Goal: Task Accomplishment & Management: Manage account settings

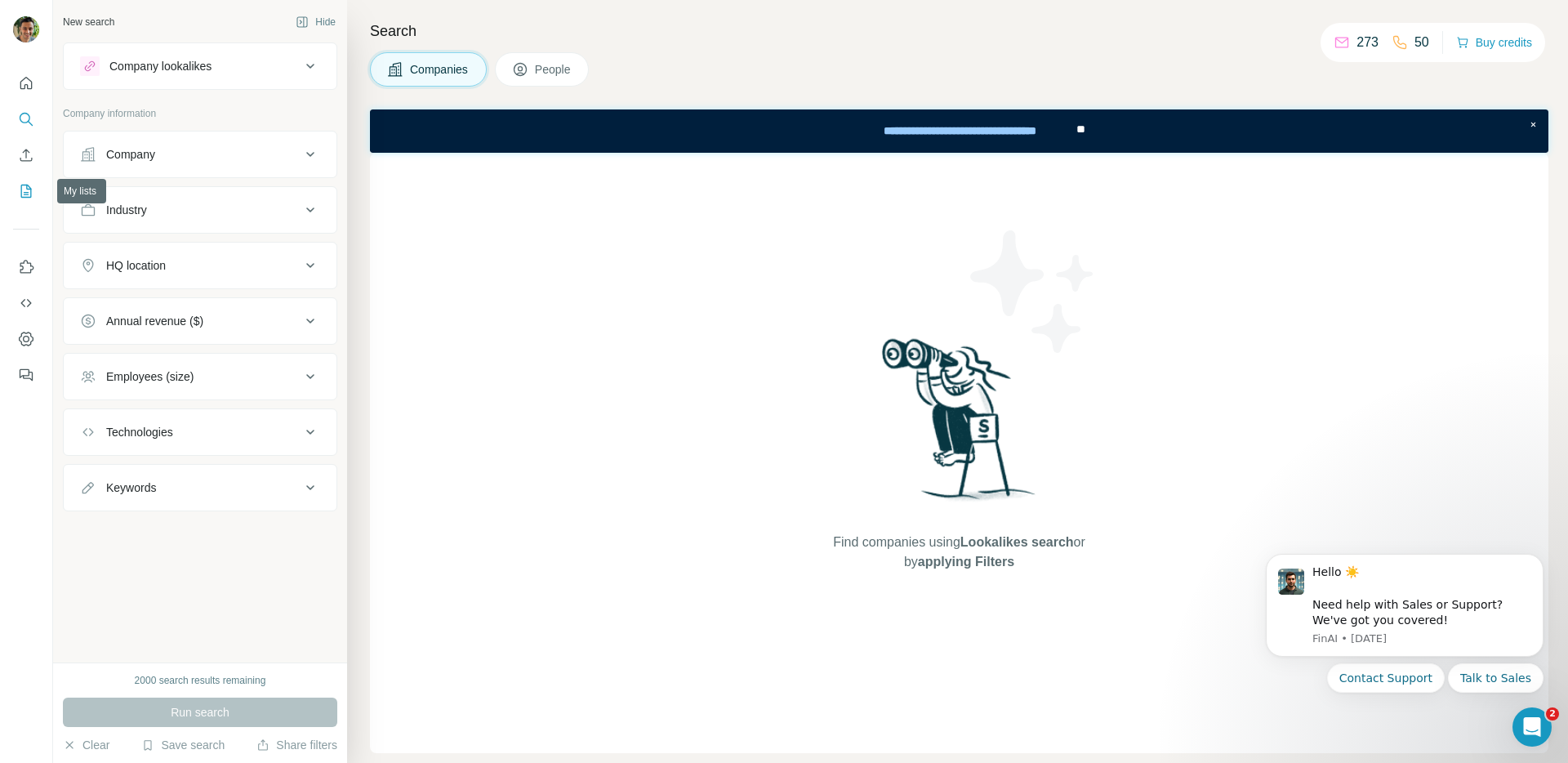
click at [21, 186] on icon "My lists" at bounding box center [27, 191] width 11 height 13
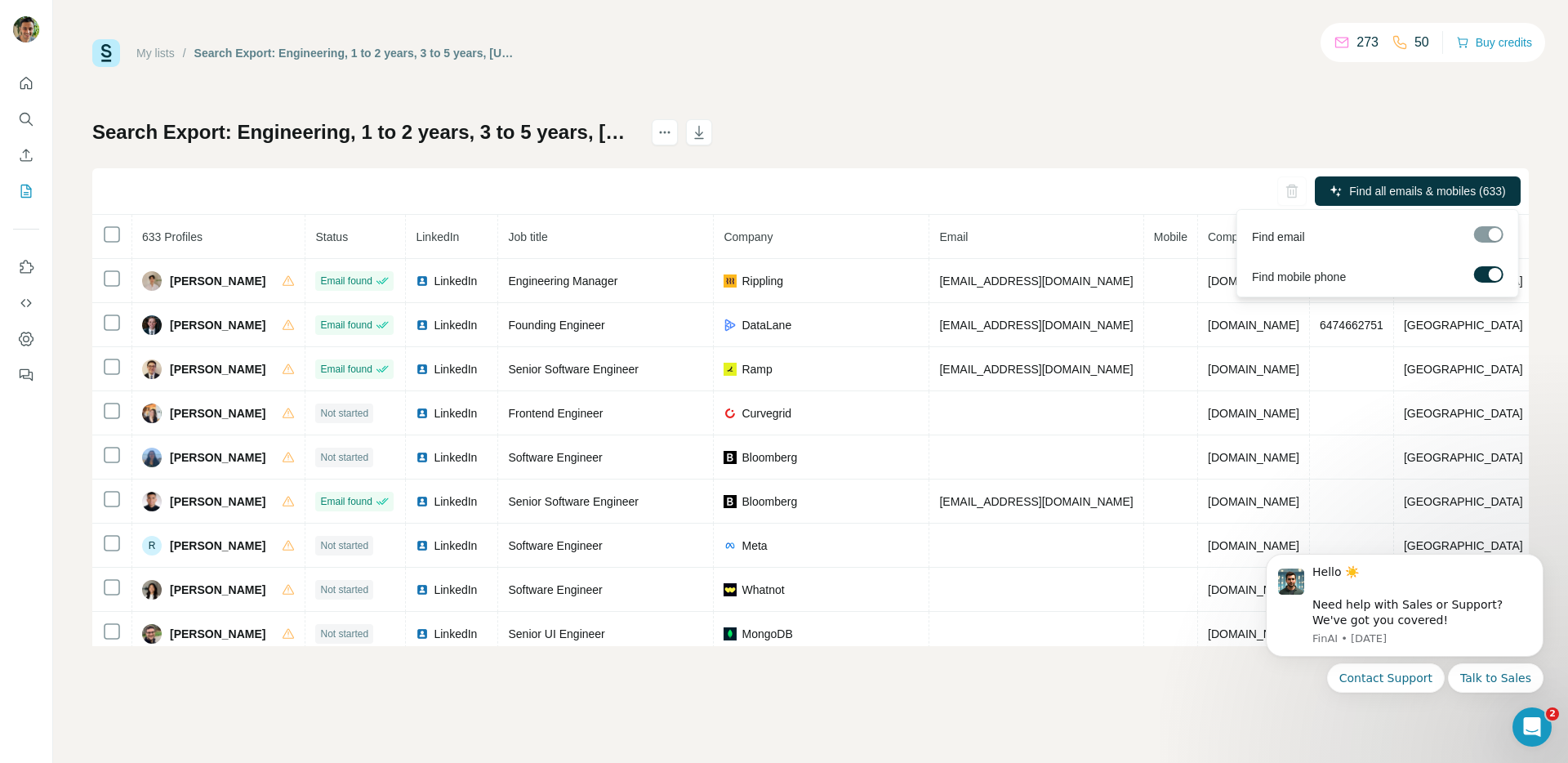
click at [1489, 272] on div at bounding box center [1495, 274] width 13 height 13
click at [1491, 232] on div at bounding box center [1488, 234] width 29 height 16
click at [1456, 193] on span "Find all emails (633)" at bounding box center [1455, 191] width 103 height 16
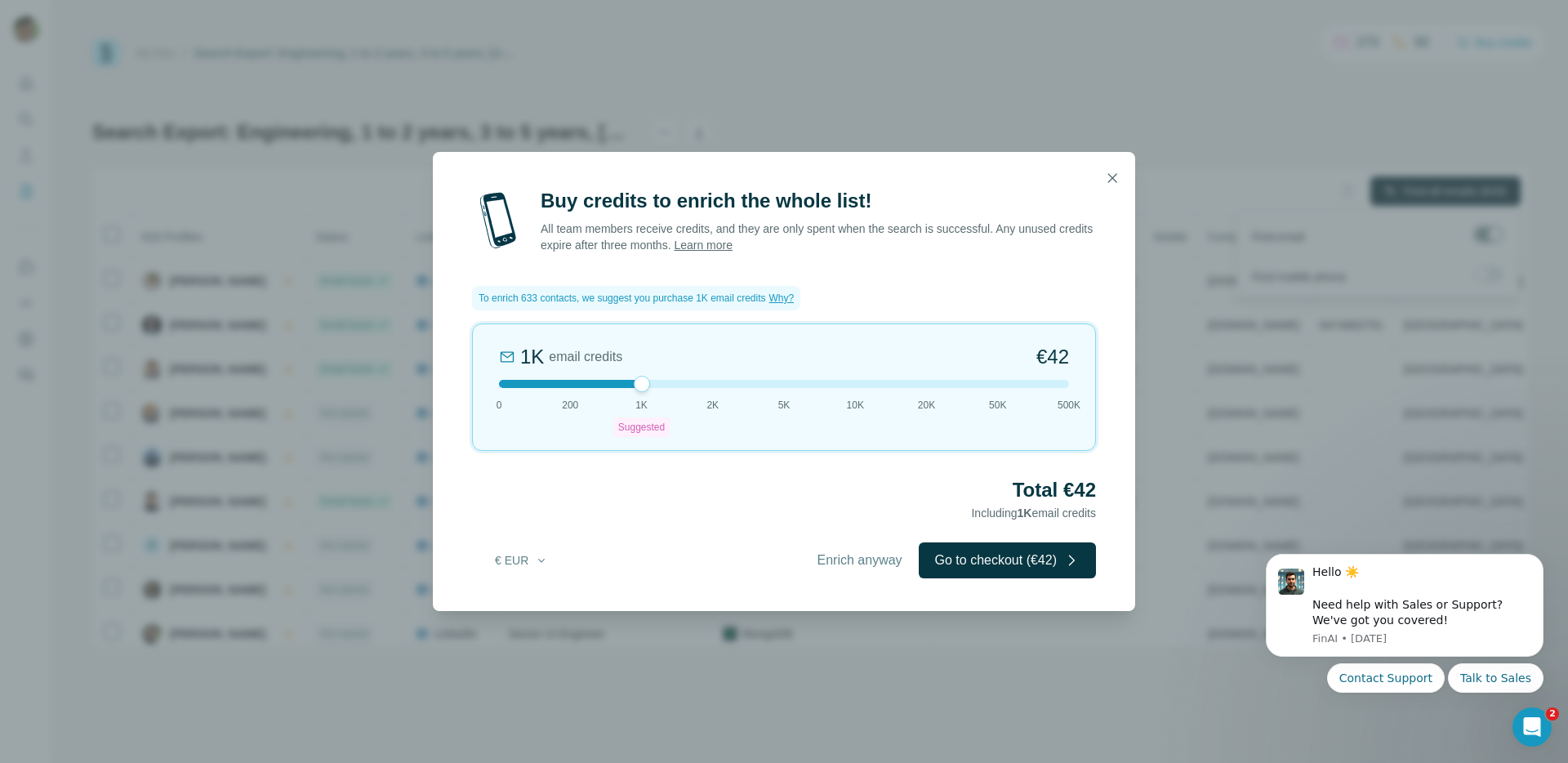
click at [561, 390] on div "1K email credits €42 0 200 1K Suggested 2K 5K 10K 20K 50K 500K" at bounding box center [784, 387] width 624 height 127
click at [633, 386] on div at bounding box center [784, 383] width 570 height 8
click at [708, 382] on div at bounding box center [784, 383] width 570 height 8
click at [633, 382] on div at bounding box center [784, 383] width 570 height 8
click at [1006, 561] on button "Go to checkout (€42)" at bounding box center [1008, 560] width 177 height 36
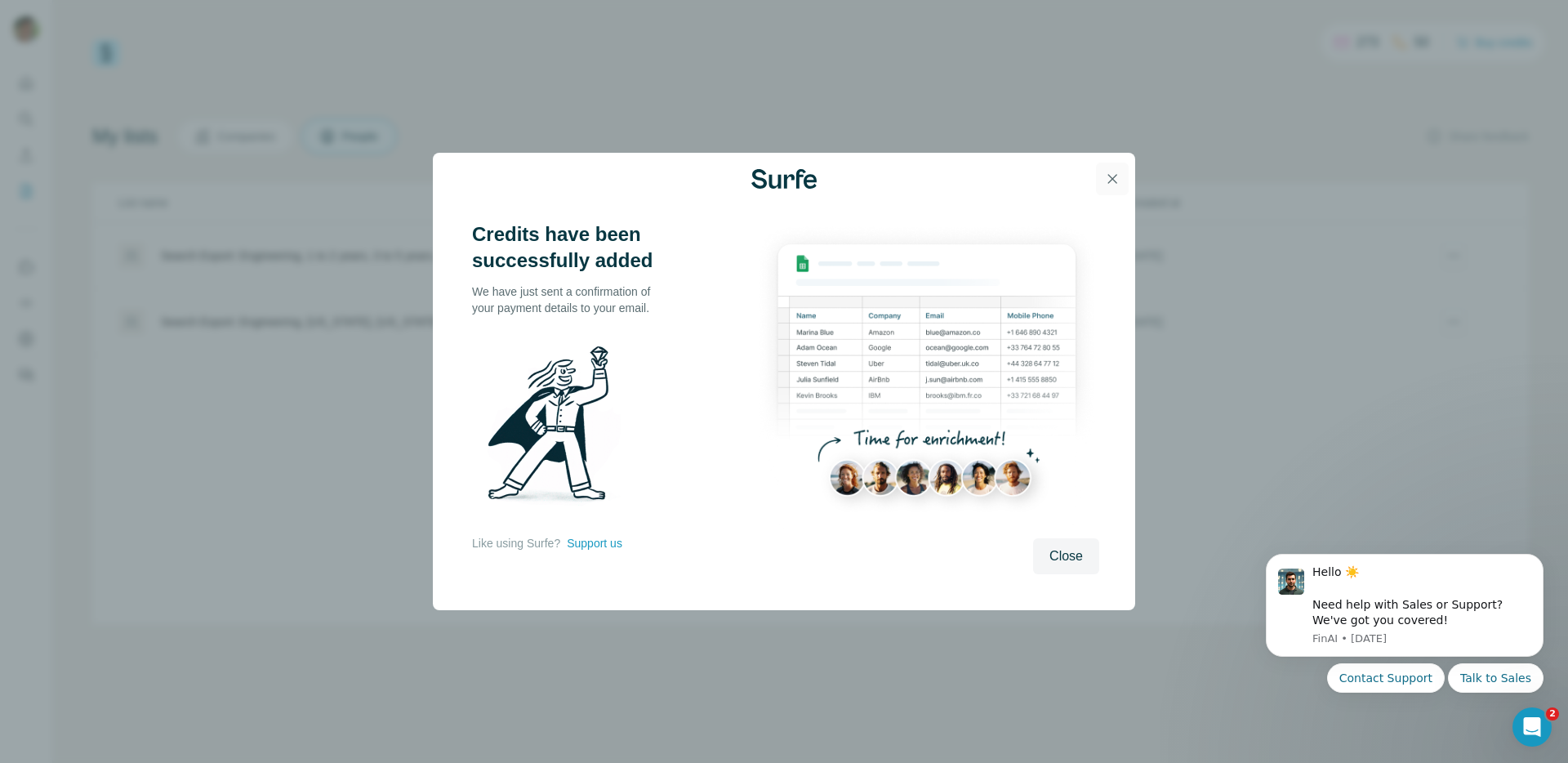
click at [1112, 180] on icon "button" at bounding box center [1113, 179] width 16 height 16
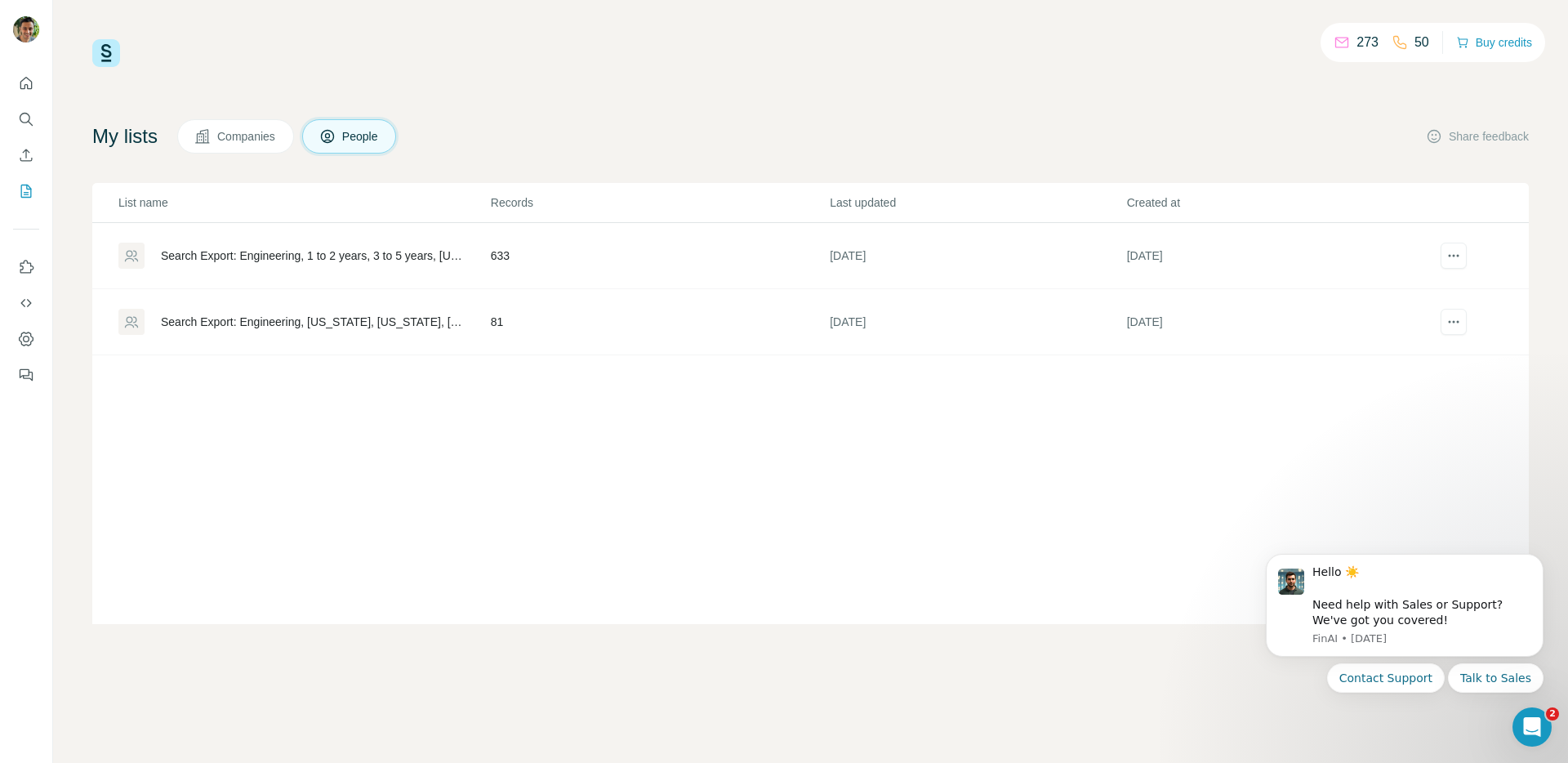
click at [577, 450] on div "List name Records Last updated Created at Search Export: Engineering, 1 to 2 ye…" at bounding box center [810, 403] width 1436 height 441
click at [350, 257] on div "Search Export: Engineering, 1 to 2 years, 3 to 5 years, [US_STATE][GEOGRAPHIC_D…" at bounding box center [312, 256] width 302 height 16
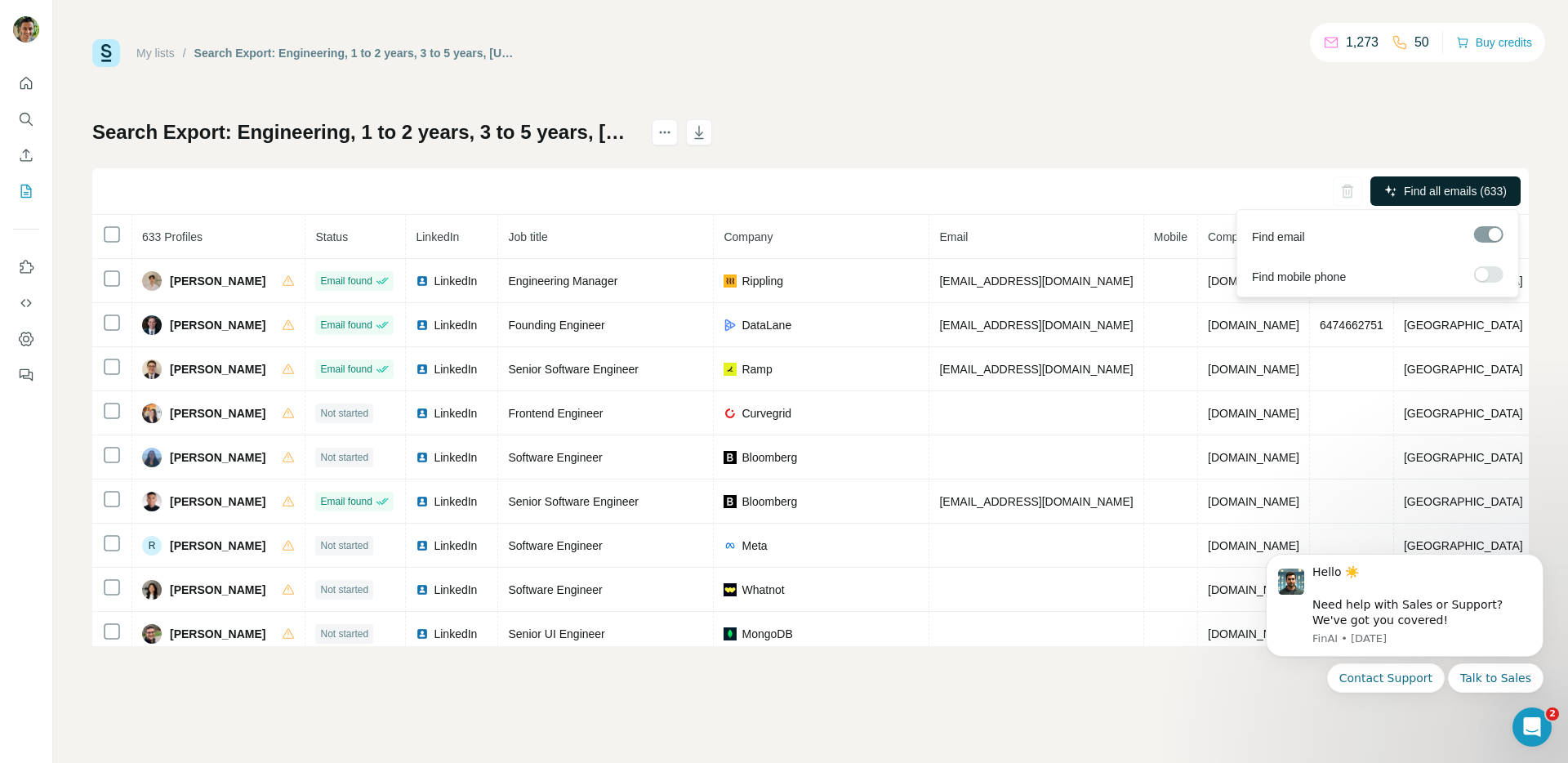
click at [1444, 182] on button "Find all emails (633)" at bounding box center [1445, 191] width 150 height 29
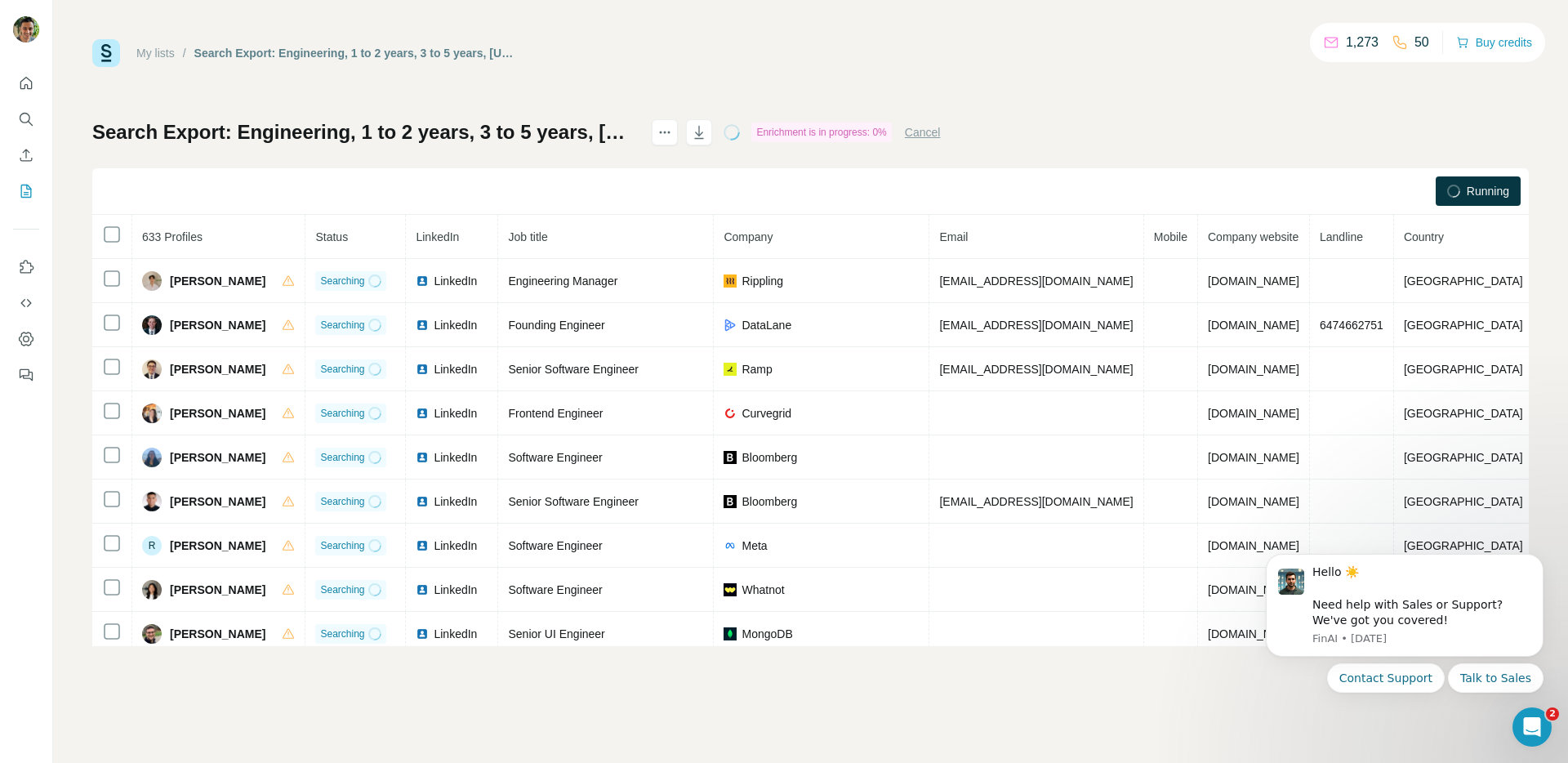
click at [1463, 173] on div "Running" at bounding box center [810, 191] width 1436 height 47
click at [1464, 197] on div "Running" at bounding box center [1477, 191] width 85 height 29
click at [941, 124] on button "Cancel" at bounding box center [923, 133] width 36 height 16
click at [1015, 134] on div "Search Export: Engineering, 1 to 2 years, 3 to 5 years, New York City Metropoli…" at bounding box center [810, 382] width 1436 height 527
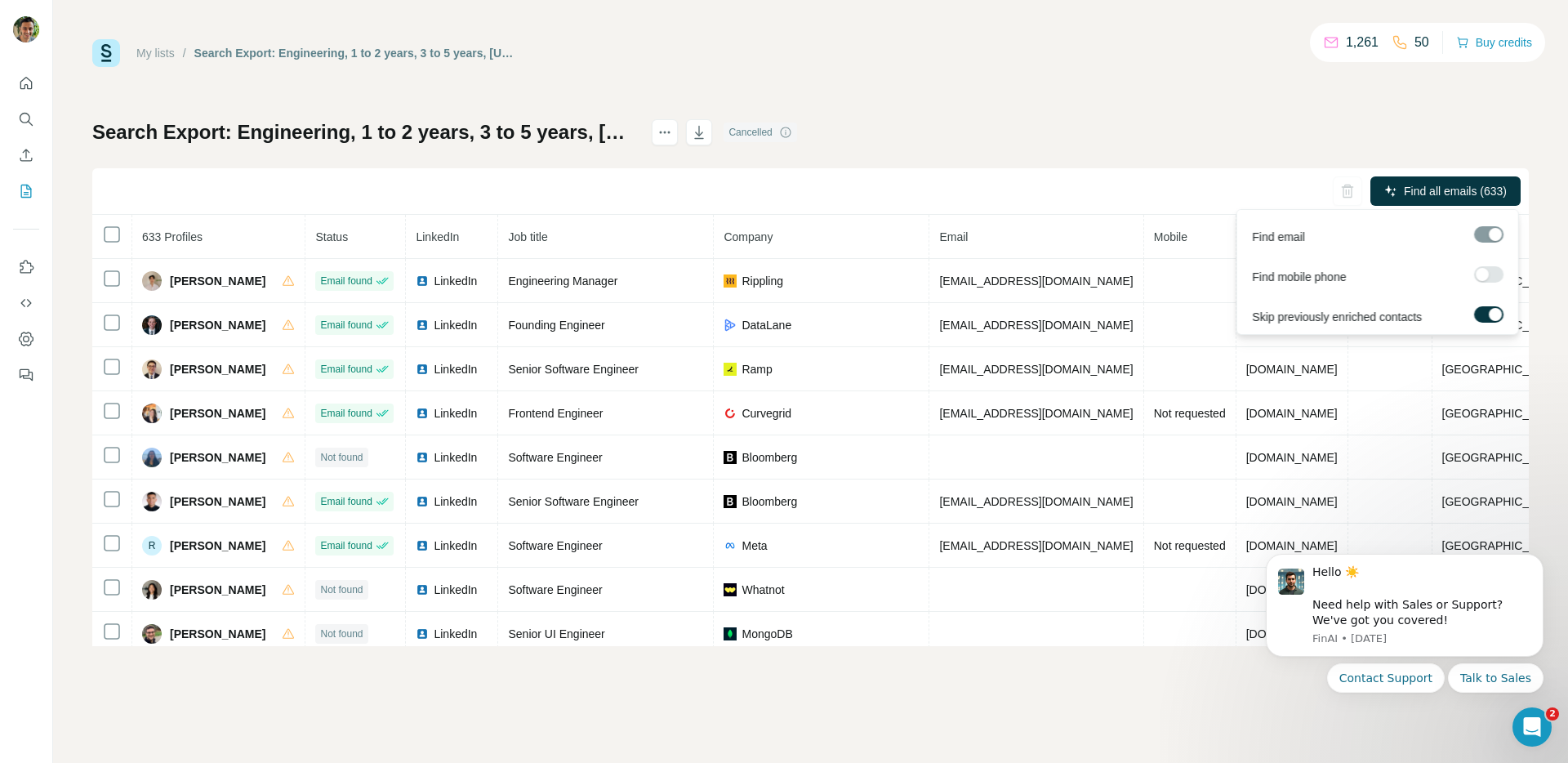
click at [1493, 316] on div at bounding box center [1495, 315] width 13 height 13
click at [1478, 310] on div at bounding box center [1482, 315] width 13 height 13
click at [1449, 188] on span "Find all emails (633)" at bounding box center [1455, 191] width 103 height 16
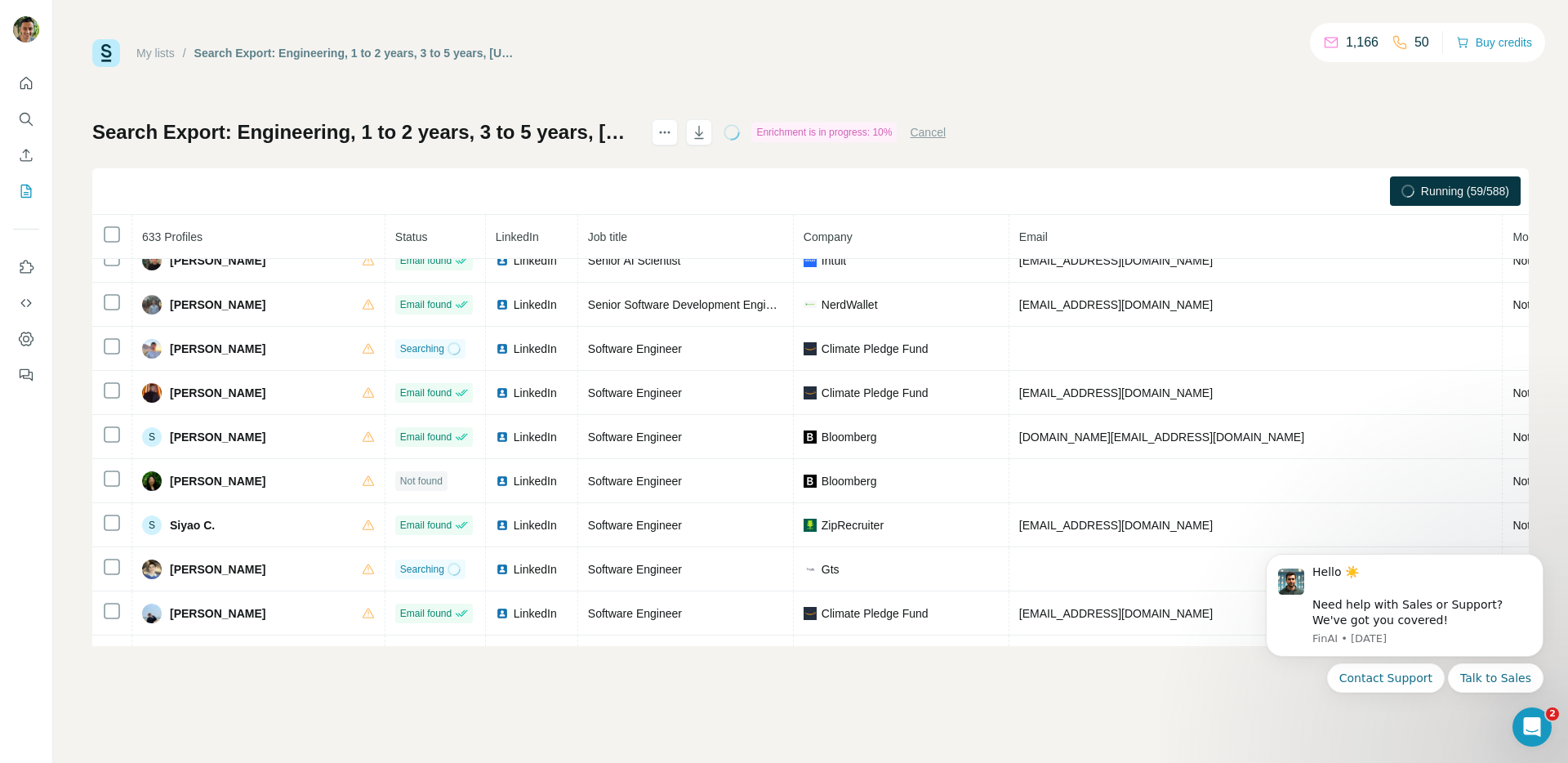
scroll to position [4476, 0]
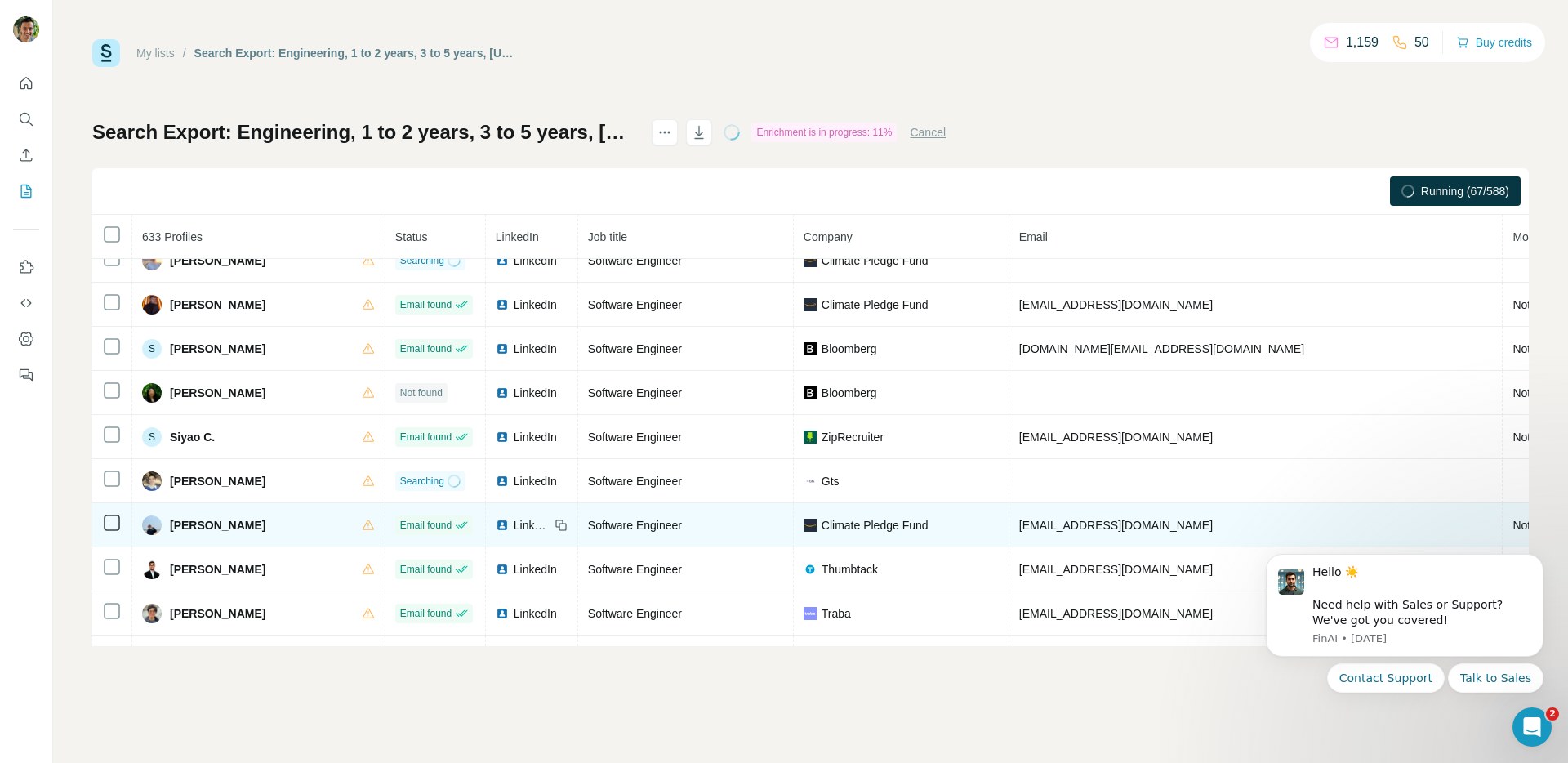
click at [554, 527] on icon at bounding box center [560, 525] width 13 height 13
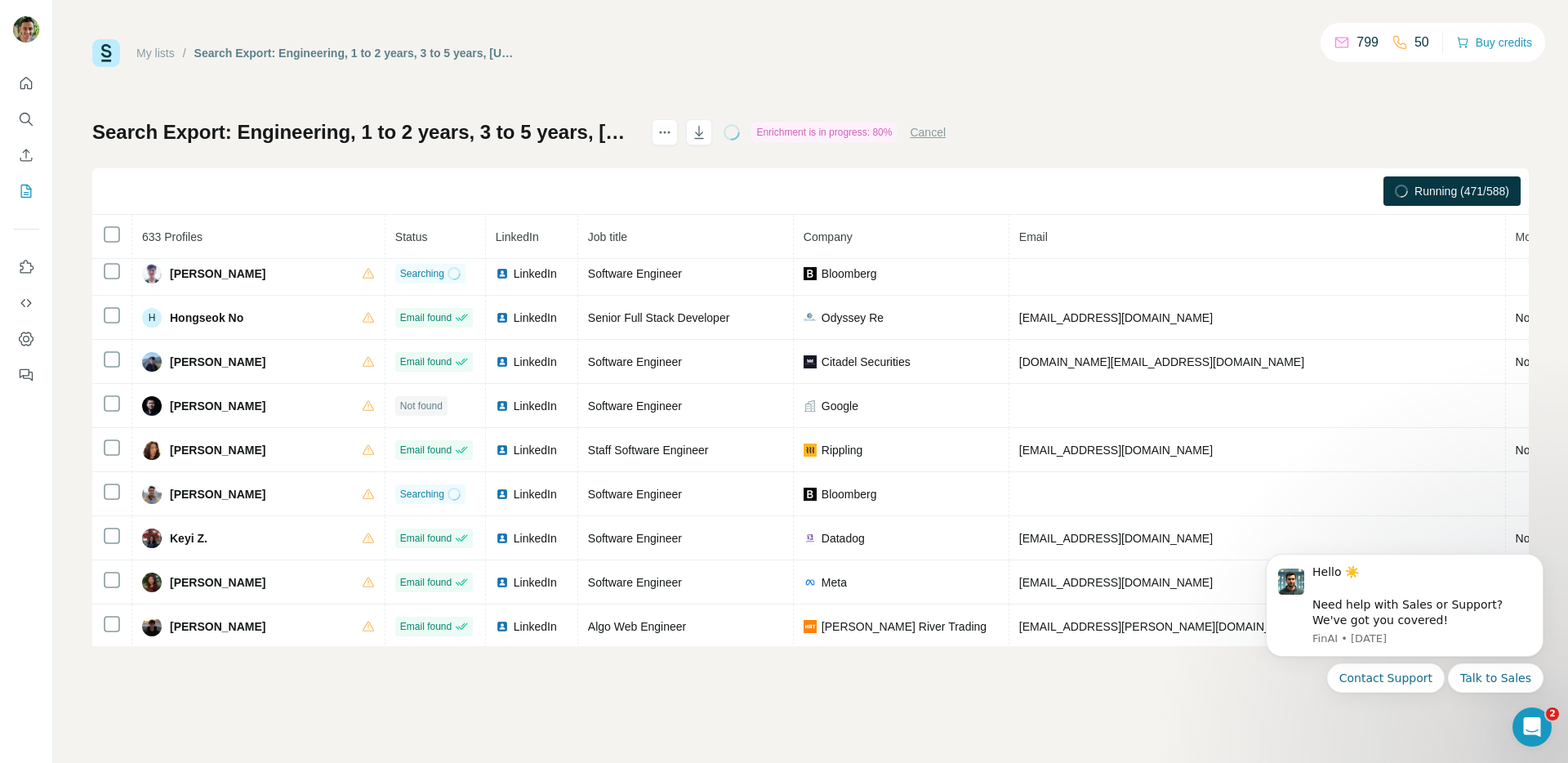
scroll to position [6237, 0]
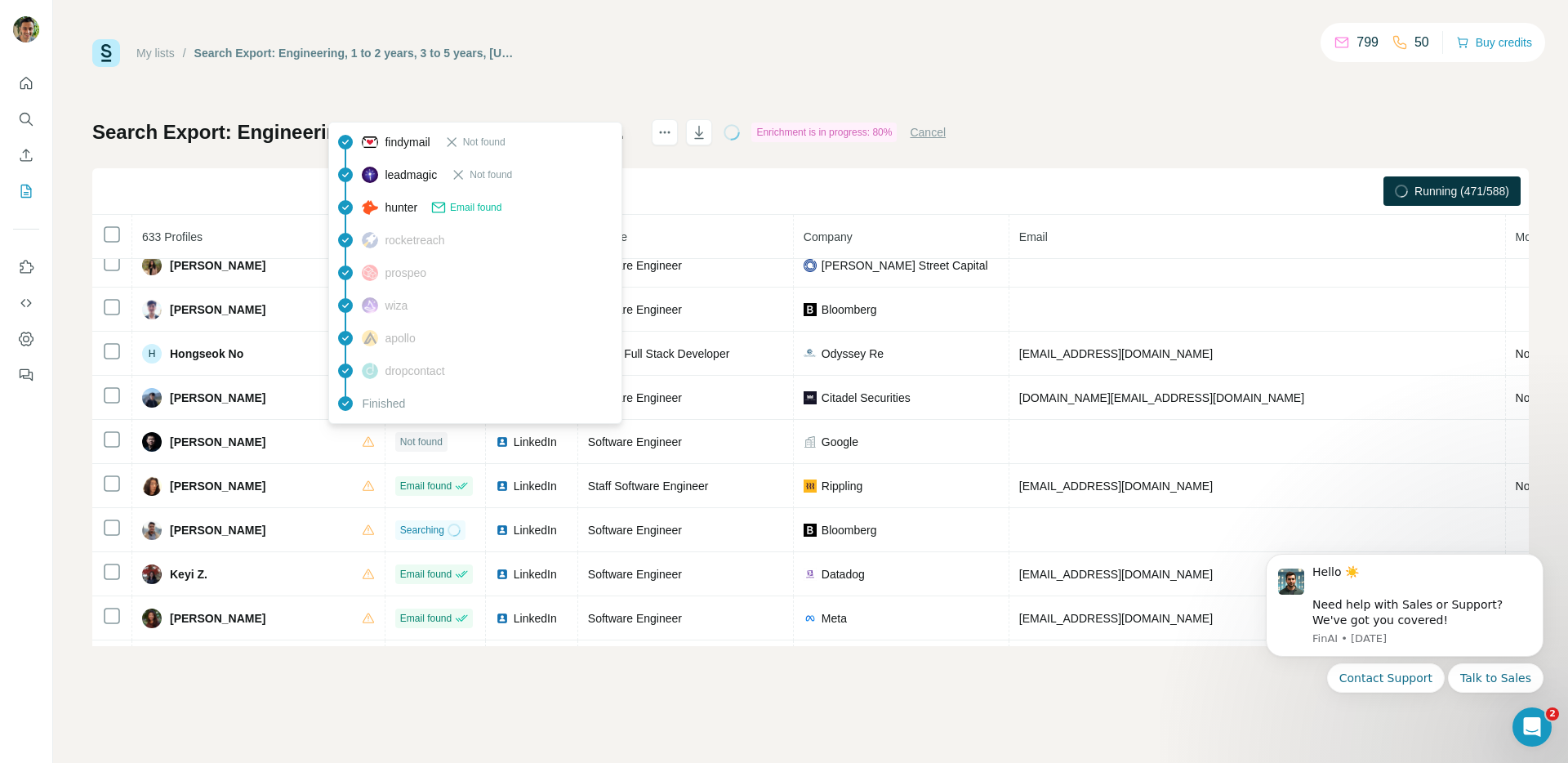
click at [485, 203] on span "Email found" at bounding box center [475, 208] width 51 height 15
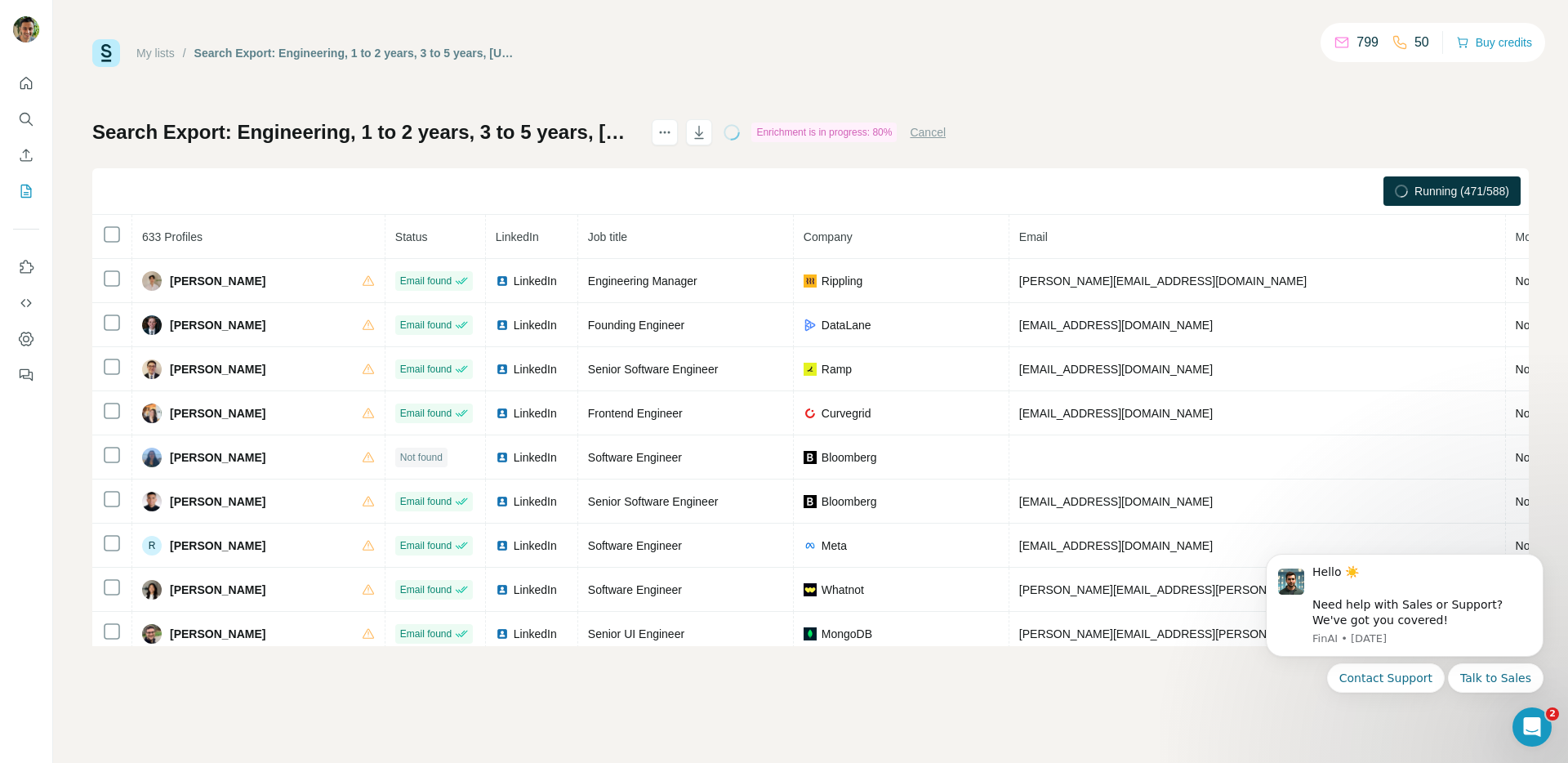
scroll to position [6237, 0]
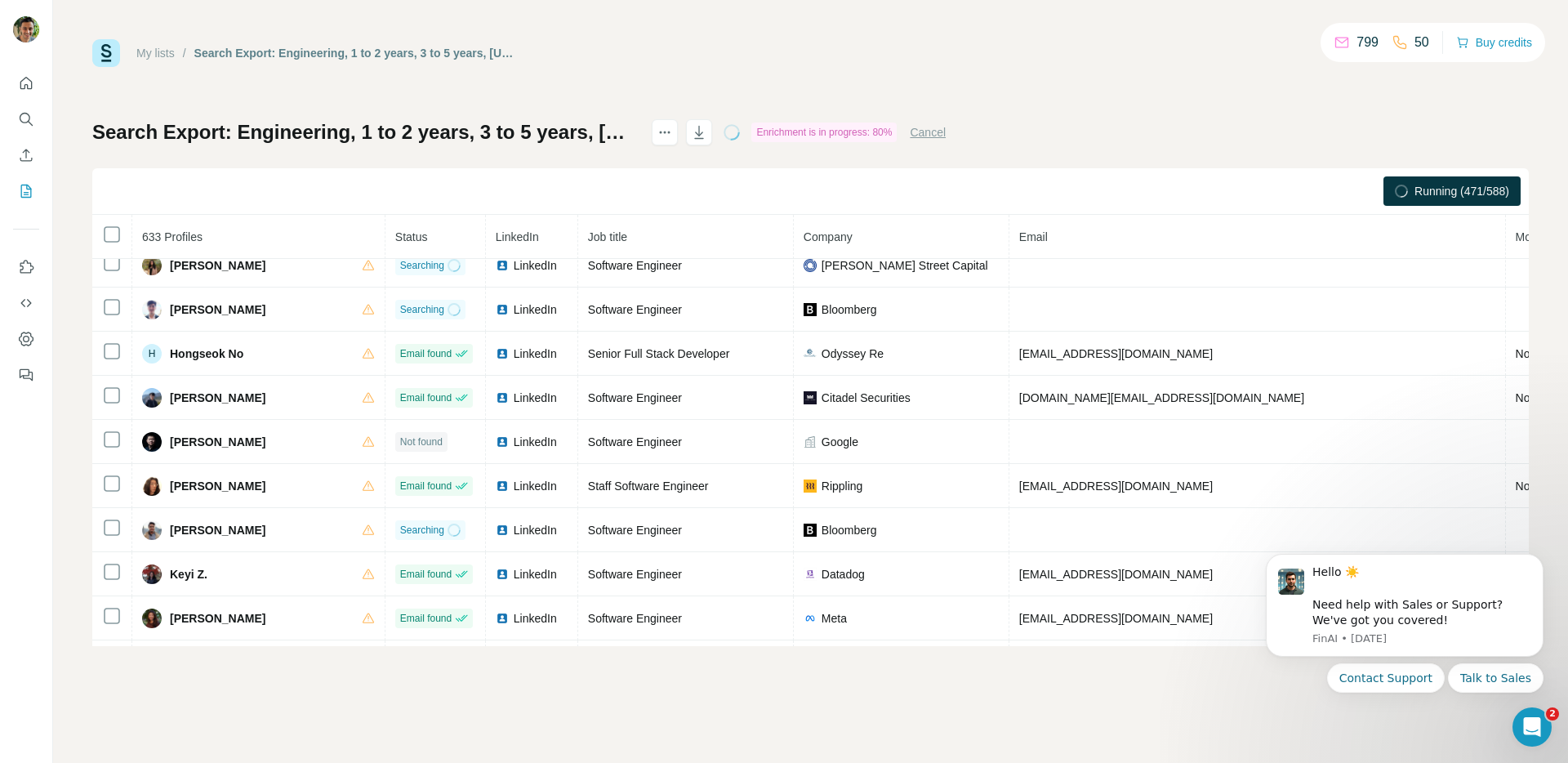
click at [626, 112] on div "My lists / Search Export: Engineering, 1 to 2 years, 3 to 5 years, [US_STATE][G…" at bounding box center [810, 343] width 1436 height 607
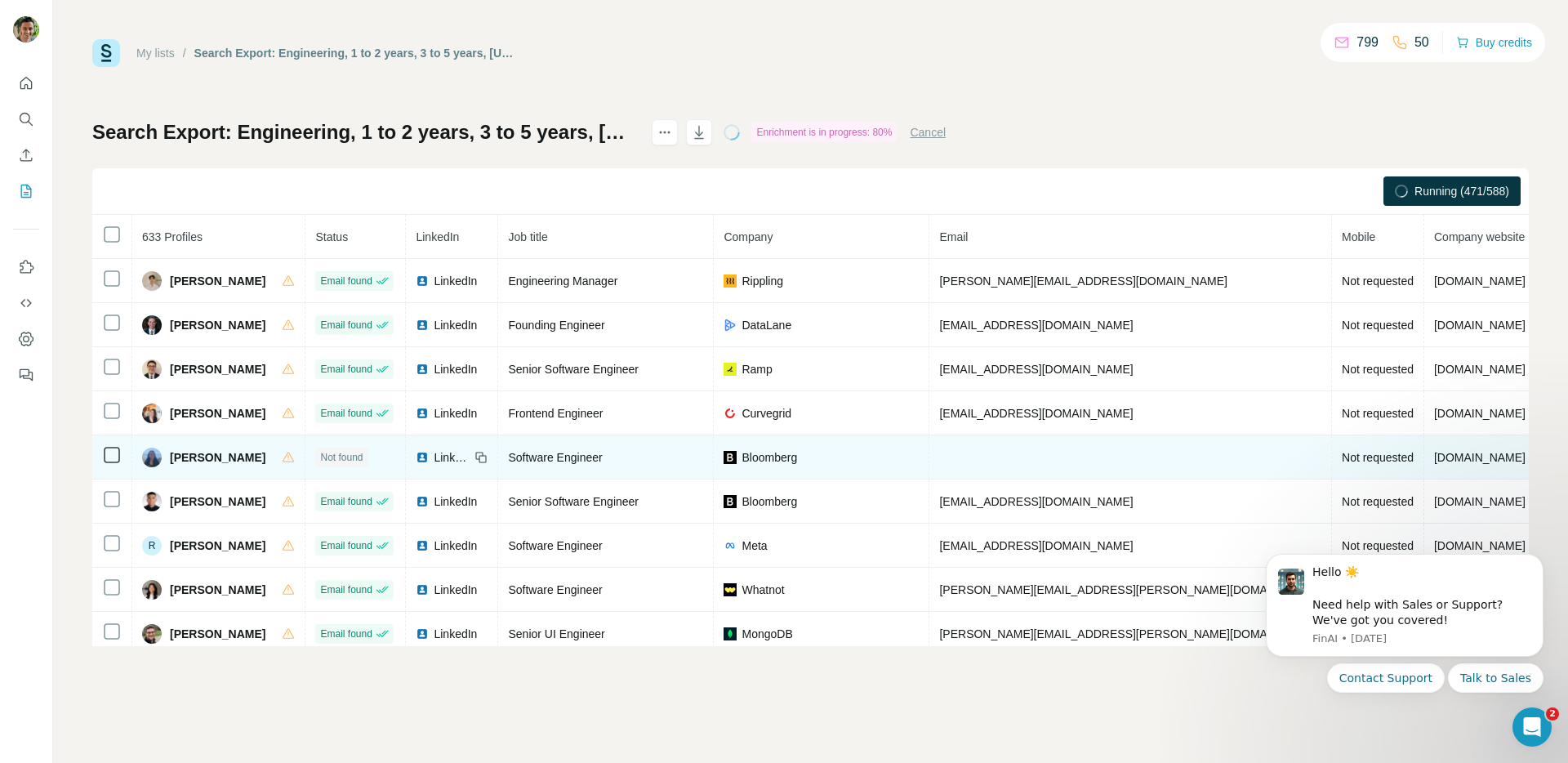
scroll to position [54, 0]
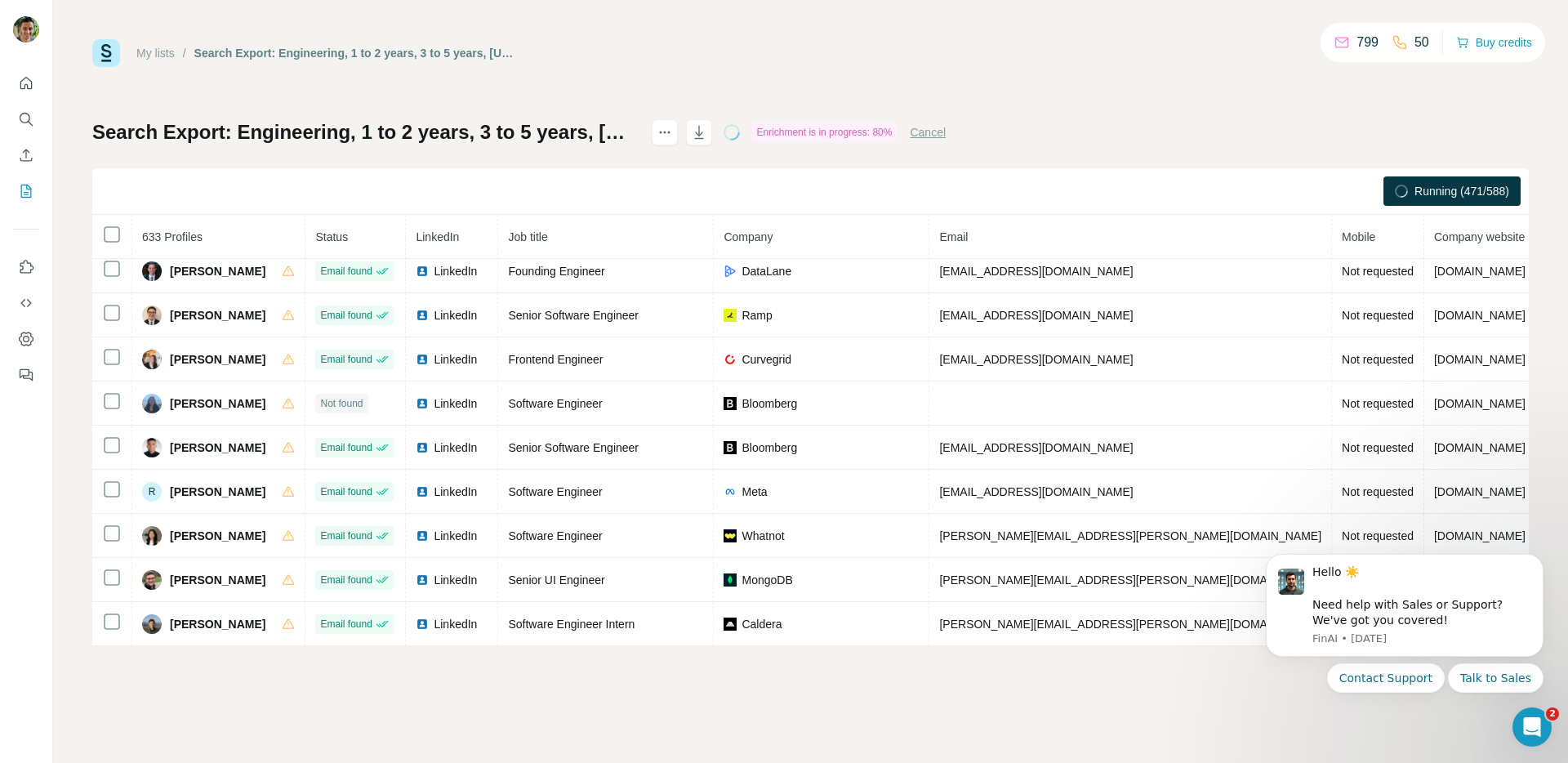
click at [330, 727] on div "My lists / Search Export: Engineering, 1 to 2 years, 3 to 5 years, [US_STATE][G…" at bounding box center [810, 382] width 1515 height 763
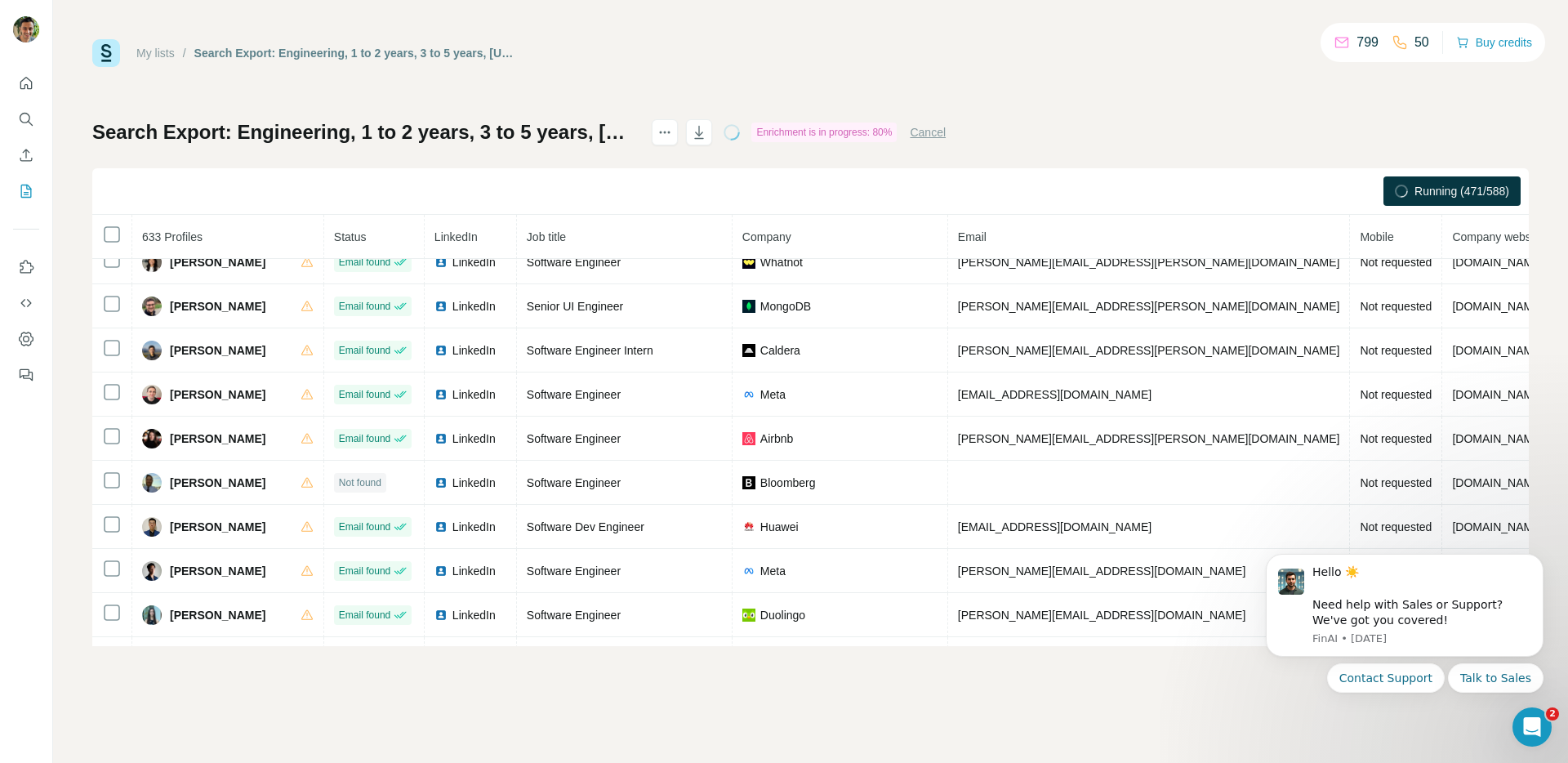
scroll to position [0, 0]
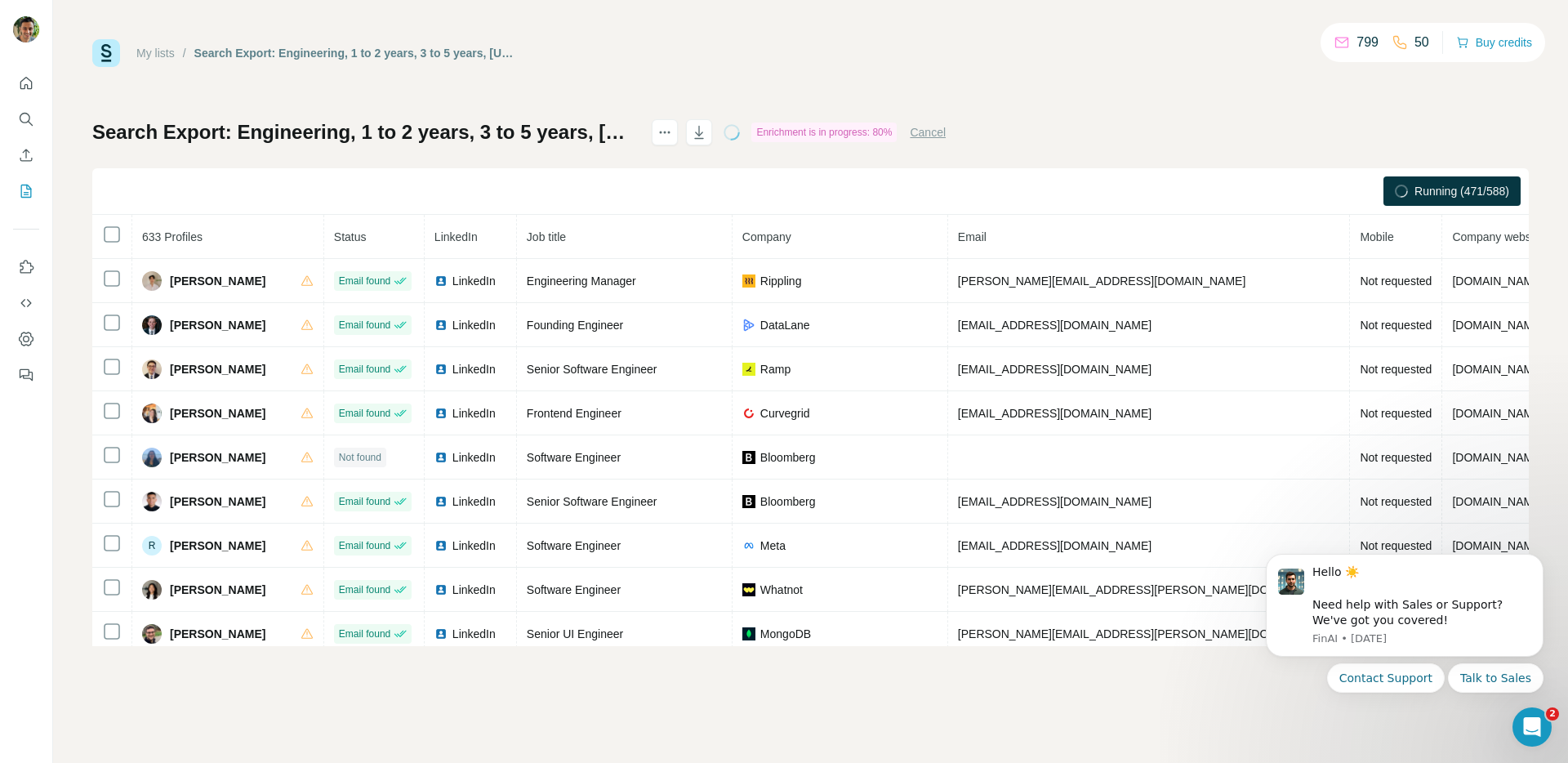
click at [1102, 94] on div "My lists / Search Export: Engineering, 1 to 2 years, 3 to 5 years, New York Cit…" at bounding box center [810, 343] width 1436 height 607
click at [1009, 98] on div "My lists / Search Export: Engineering, 1 to 2 years, 3 to 5 years, [US_STATE][G…" at bounding box center [810, 343] width 1436 height 607
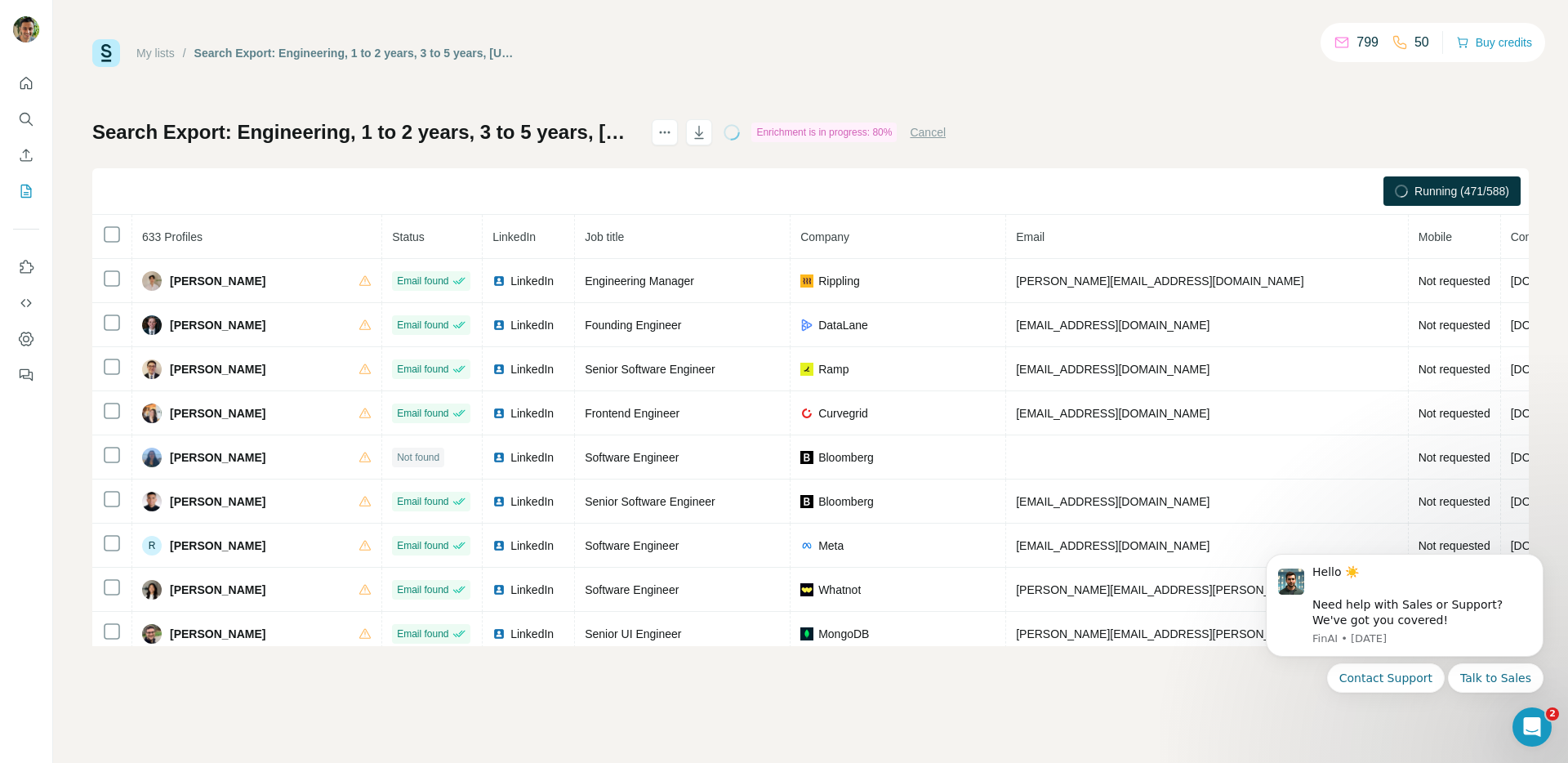
click at [897, 124] on div "Enrichment is in progress: 80%" at bounding box center [824, 132] width 145 height 19
click at [890, 129] on div "Enrichment is in progress: 80%" at bounding box center [824, 132] width 145 height 19
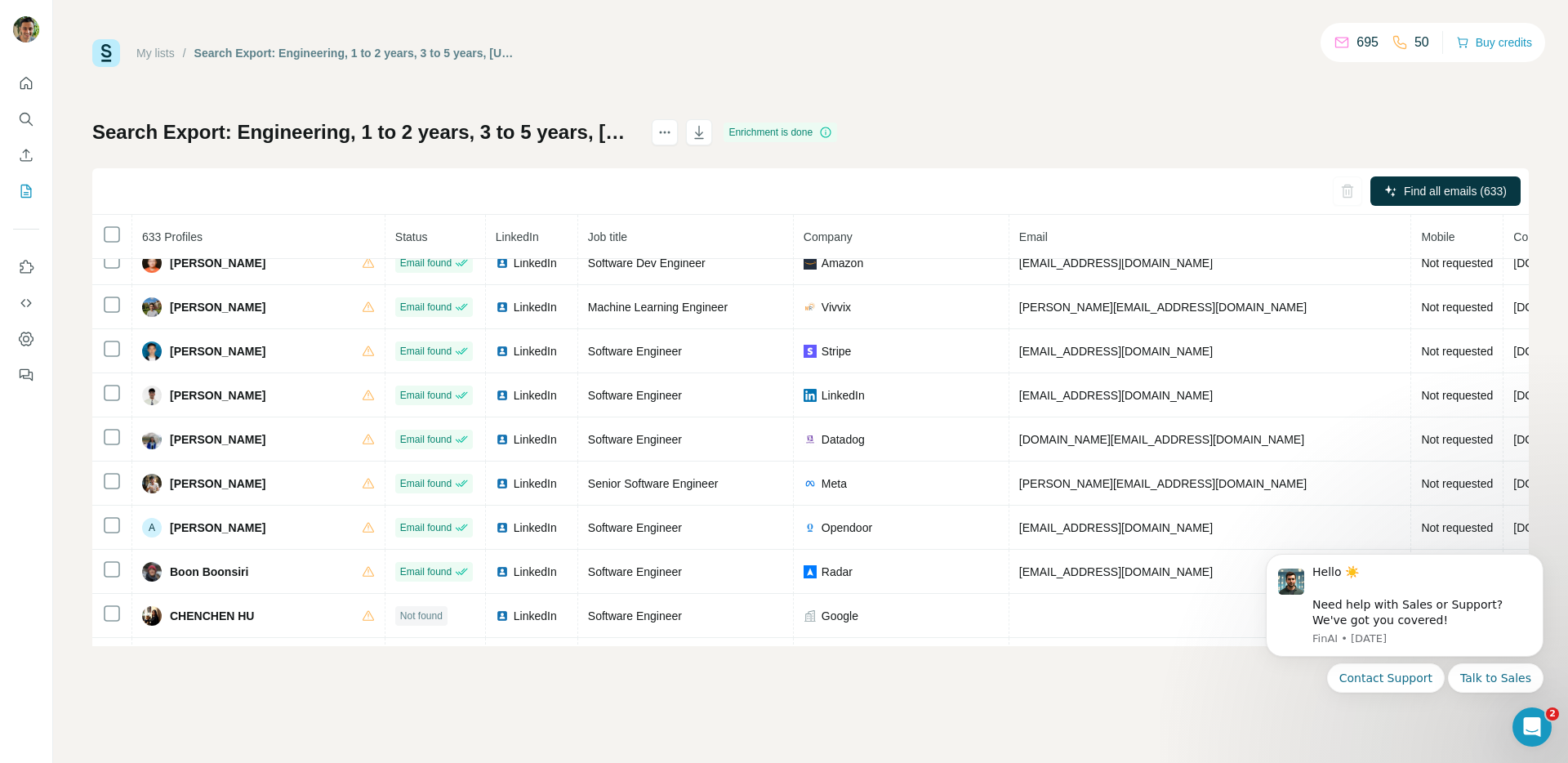
scroll to position [2702, 0]
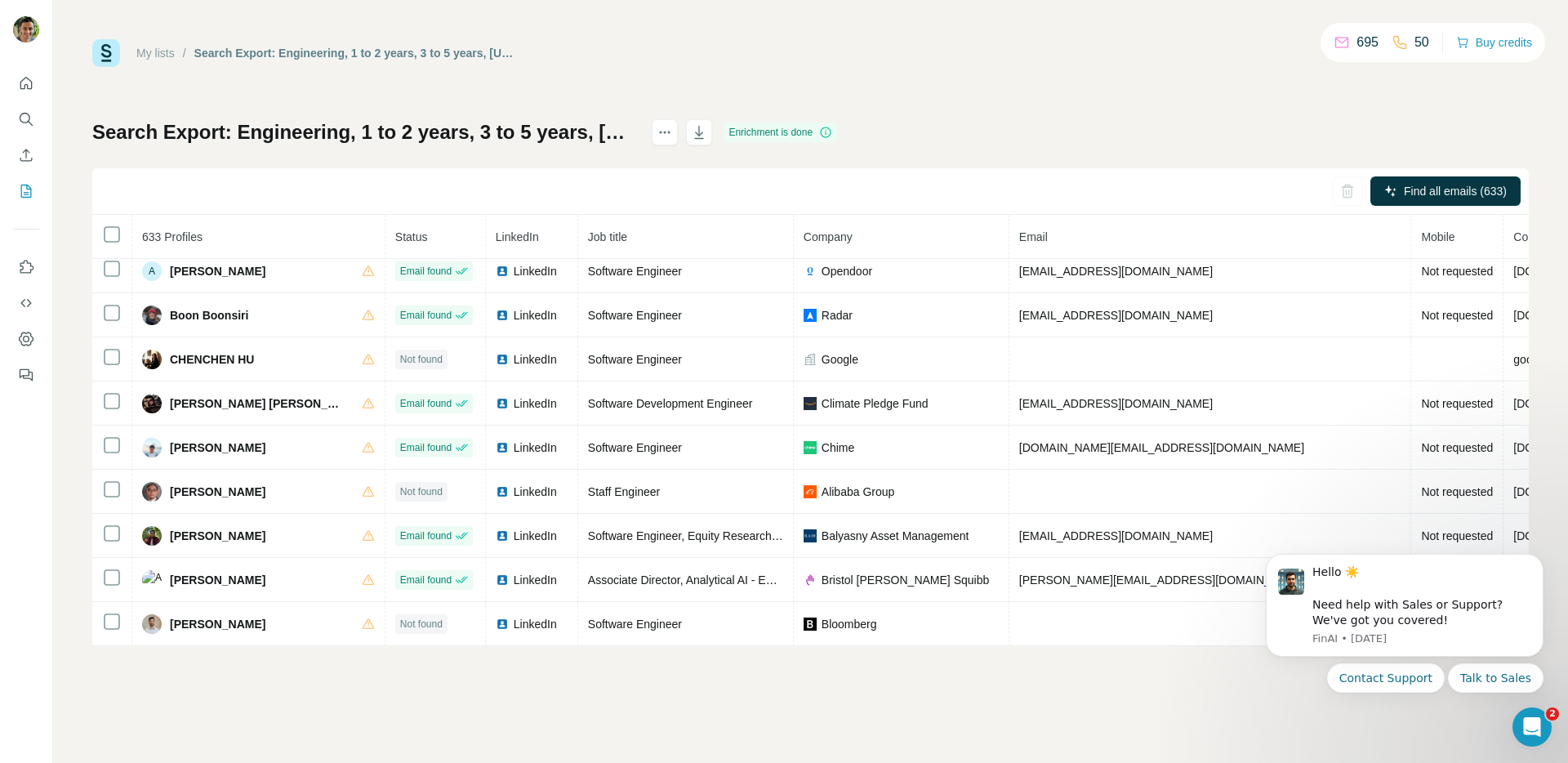
click at [712, 136] on div at bounding box center [682, 132] width 60 height 27
click at [707, 136] on icon "button" at bounding box center [699, 133] width 16 height 16
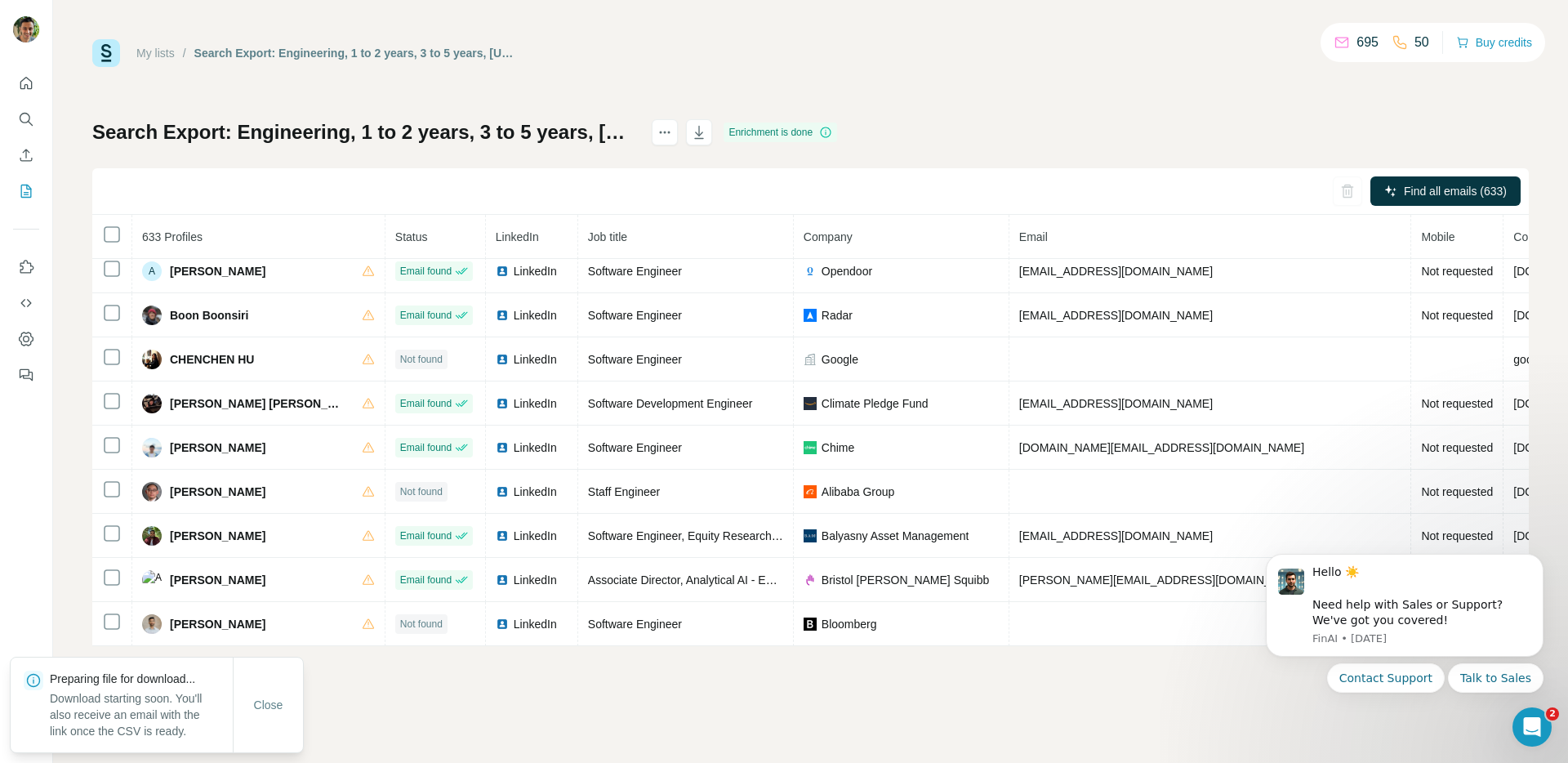
click at [1050, 123] on div "Search Export: Engineering, 1 to 2 years, 3 to 5 years, New York City Metropoli…" at bounding box center [810, 382] width 1436 height 527
click at [1224, 117] on div "My lists / Search Export: Engineering, 1 to 2 years, 3 to 5 years, New York Cit…" at bounding box center [810, 343] width 1436 height 607
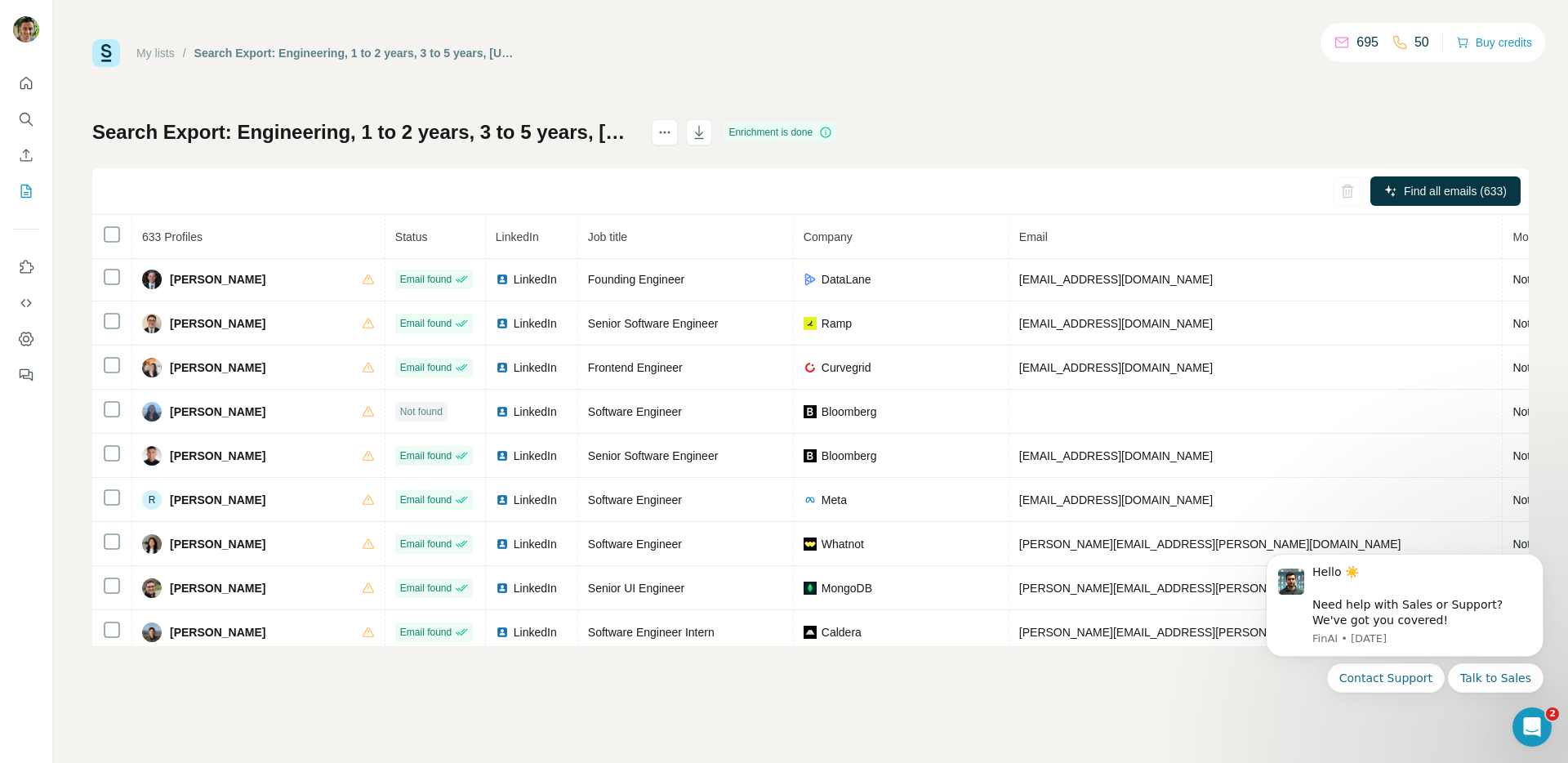
scroll to position [0, 0]
